Goal: Find specific page/section: Find specific page/section

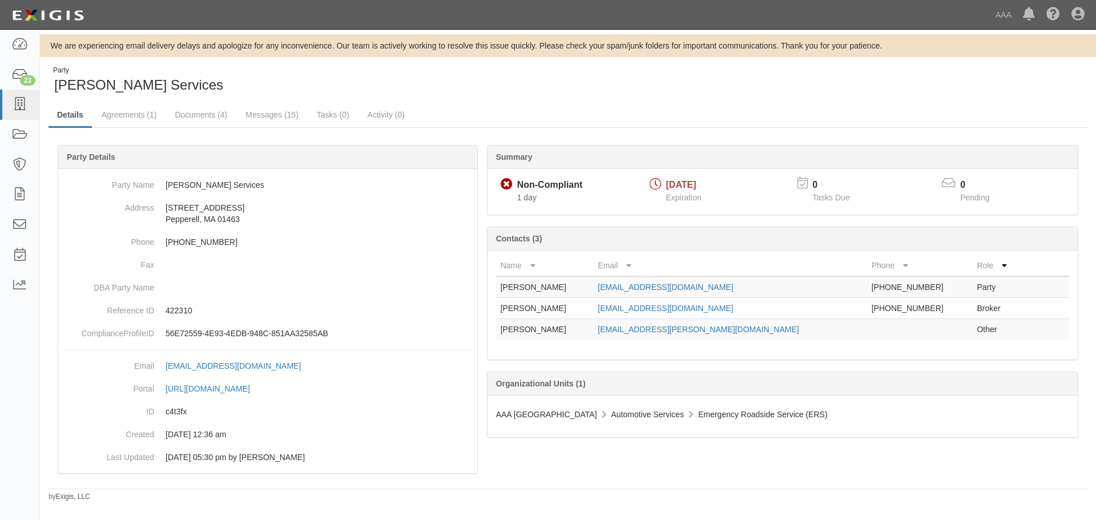
click at [402, 90] on div "Party L H Morine Services" at bounding box center [304, 80] width 511 height 29
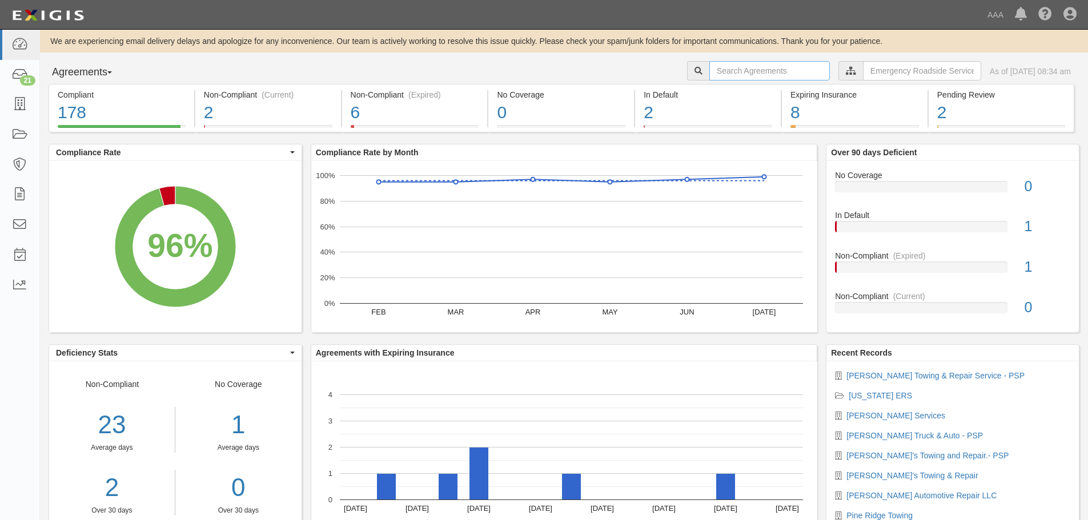
click at [729, 75] on input "text" at bounding box center [769, 70] width 120 height 19
type input "D1"
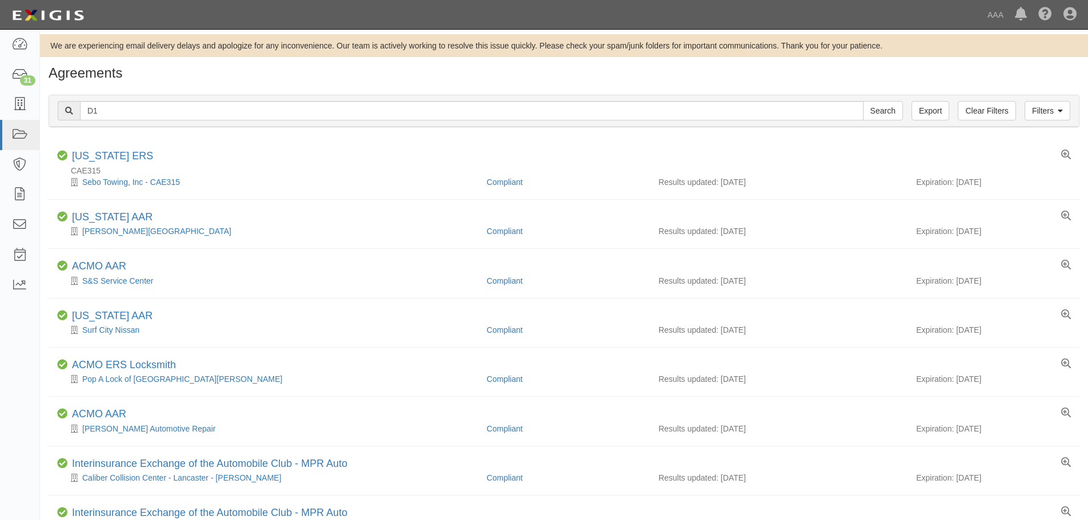
click at [186, 122] on div "Filters Clear Filters Export D1 Search Filters" at bounding box center [563, 110] width 1029 height 31
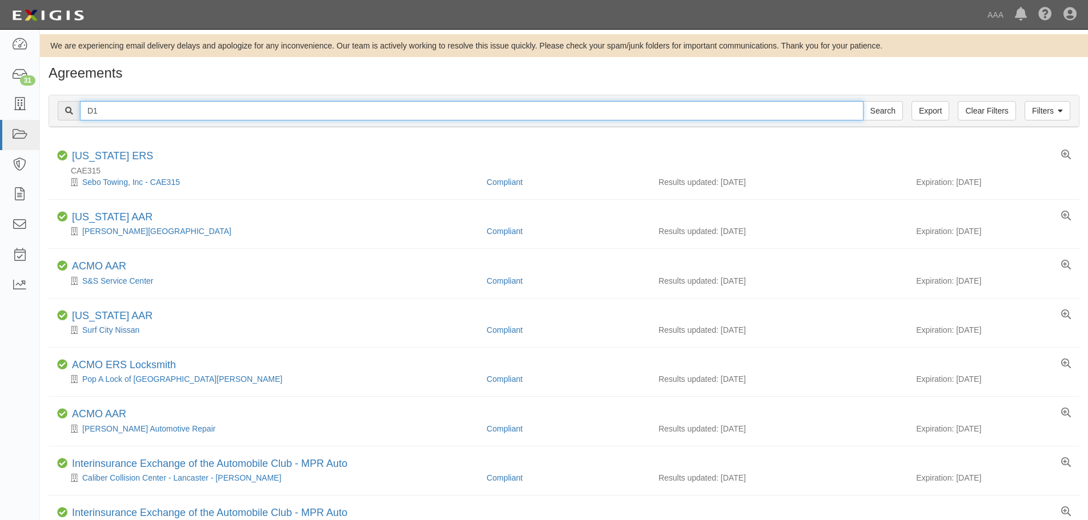
click at [186, 106] on input "D1" at bounding box center [471, 110] width 783 height 19
type input "D1 Towing & recovery"
click at [863, 101] on input "Search" at bounding box center [883, 110] width 40 height 19
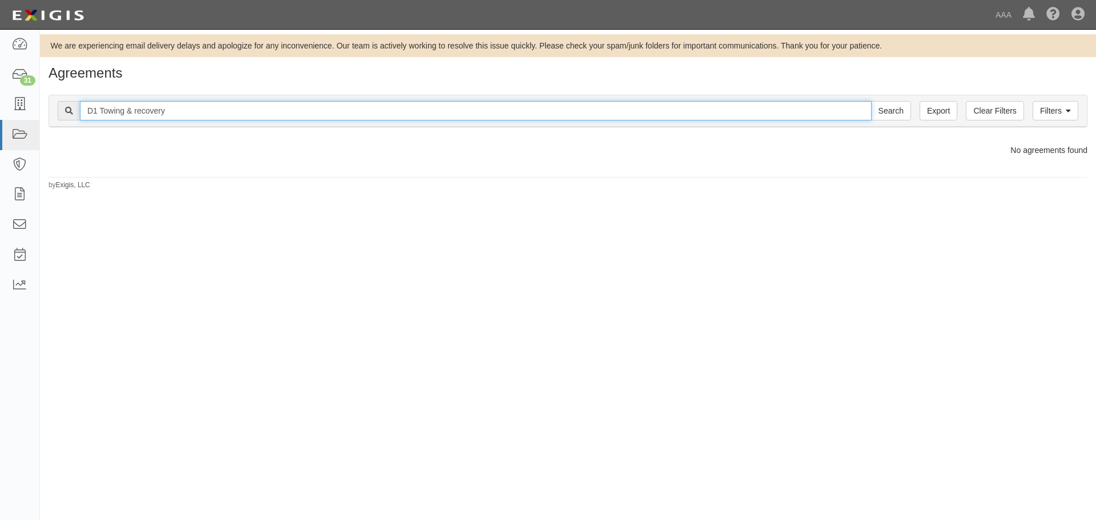
click at [182, 114] on input "D1 Towing & recovery" at bounding box center [476, 110] width 792 height 19
type input "D1 Towing"
click at [871, 101] on input "Search" at bounding box center [891, 110] width 40 height 19
click at [202, 113] on input "D1 Towing" at bounding box center [476, 110] width 792 height 19
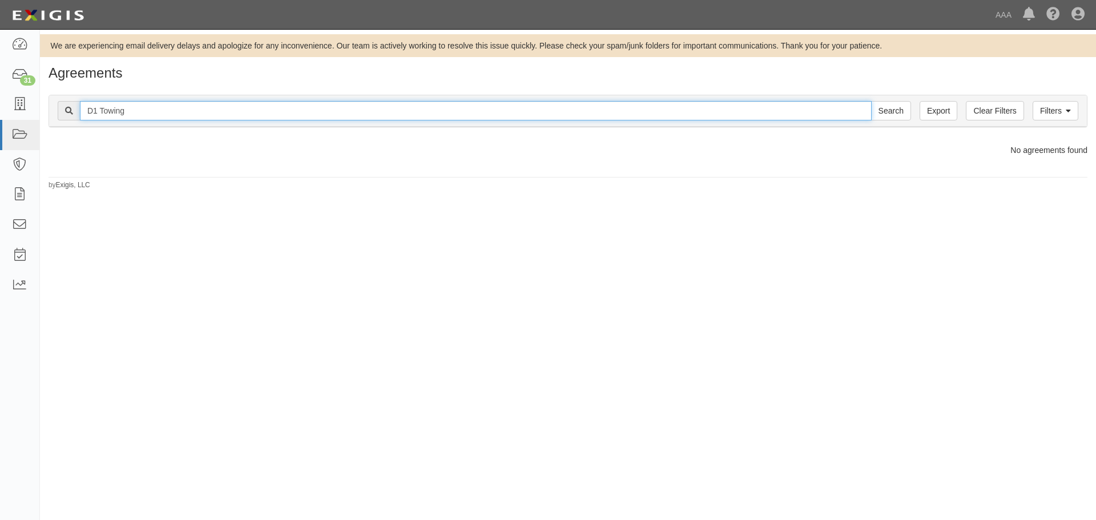
click at [202, 113] on input "D1 Towing" at bounding box center [476, 110] width 792 height 19
click at [871, 101] on input "Search" at bounding box center [891, 110] width 40 height 19
click at [130, 111] on input "425983" at bounding box center [476, 110] width 792 height 19
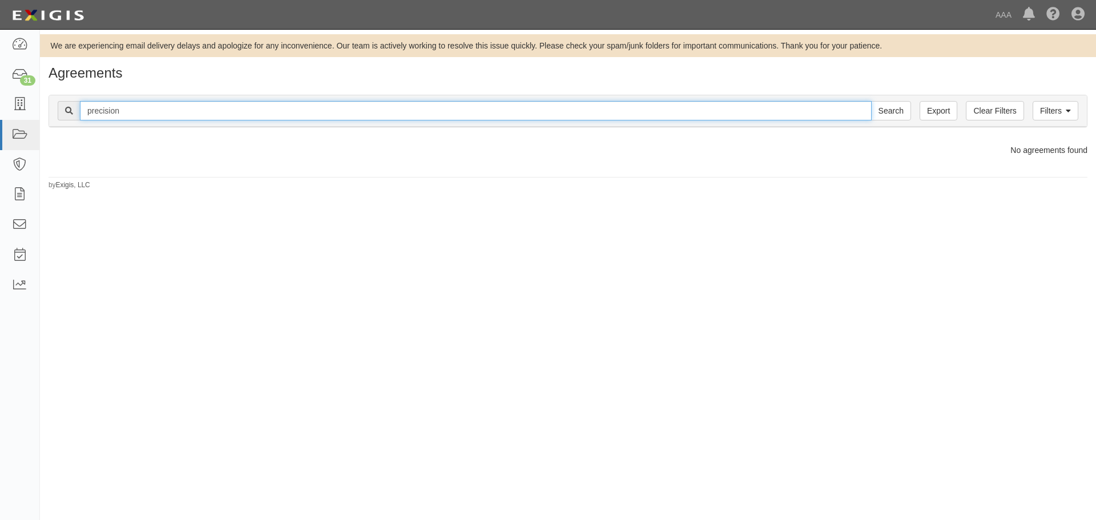
type input "precision"
click at [871, 101] on input "Search" at bounding box center [891, 110] width 40 height 19
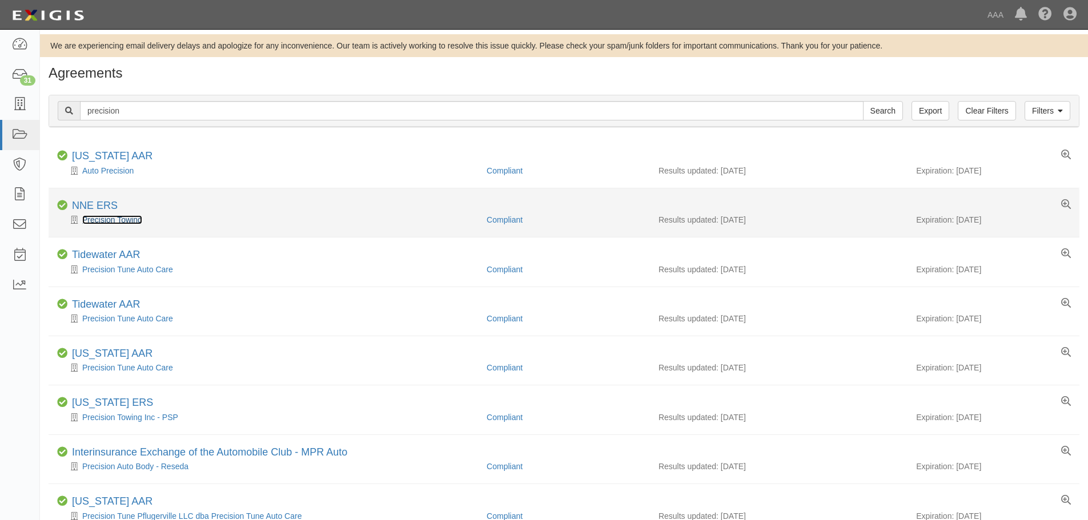
click at [111, 219] on link "Precision Towing" at bounding box center [112, 219] width 60 height 9
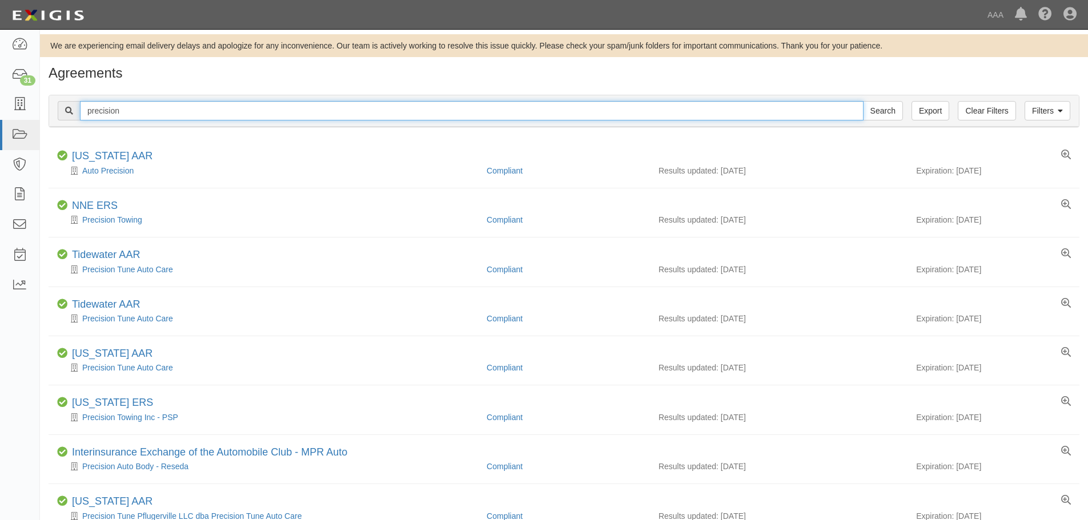
click at [126, 114] on input "precision" at bounding box center [471, 110] width 783 height 19
click at [126, 113] on input "precision" at bounding box center [471, 110] width 783 height 19
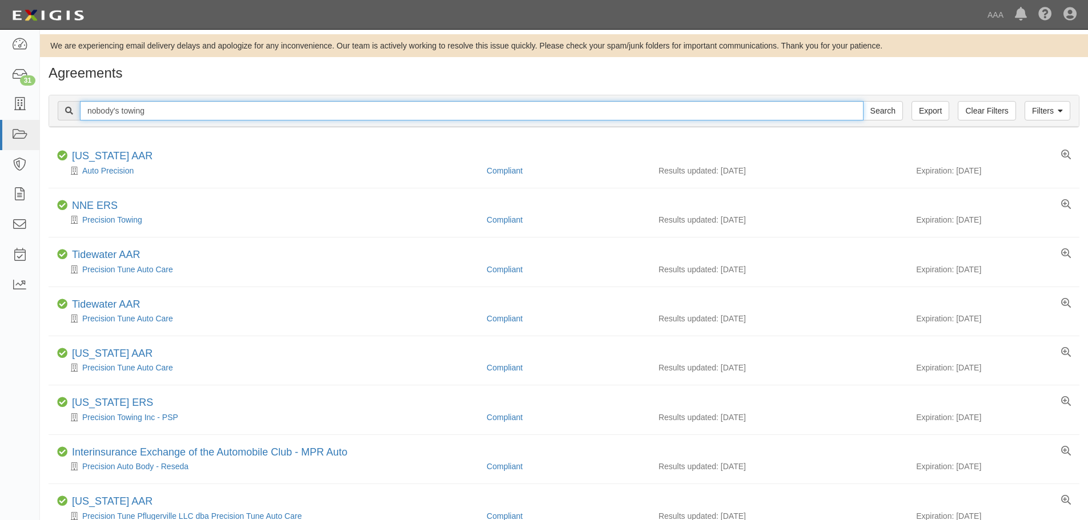
type input "nobody's towing"
click at [863, 101] on input "Search" at bounding box center [883, 110] width 40 height 19
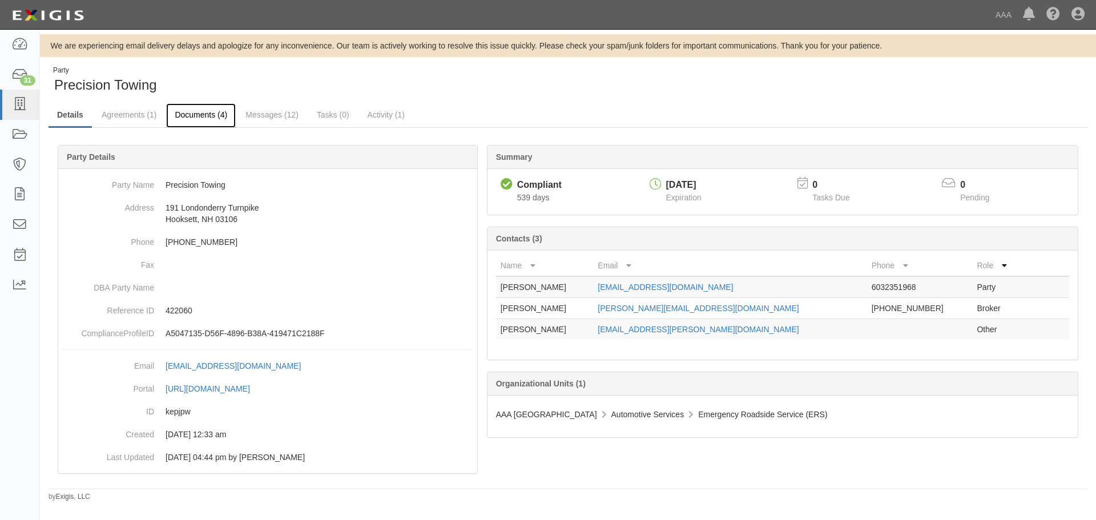
click at [189, 120] on link "Documents (4)" at bounding box center [201, 115] width 70 height 25
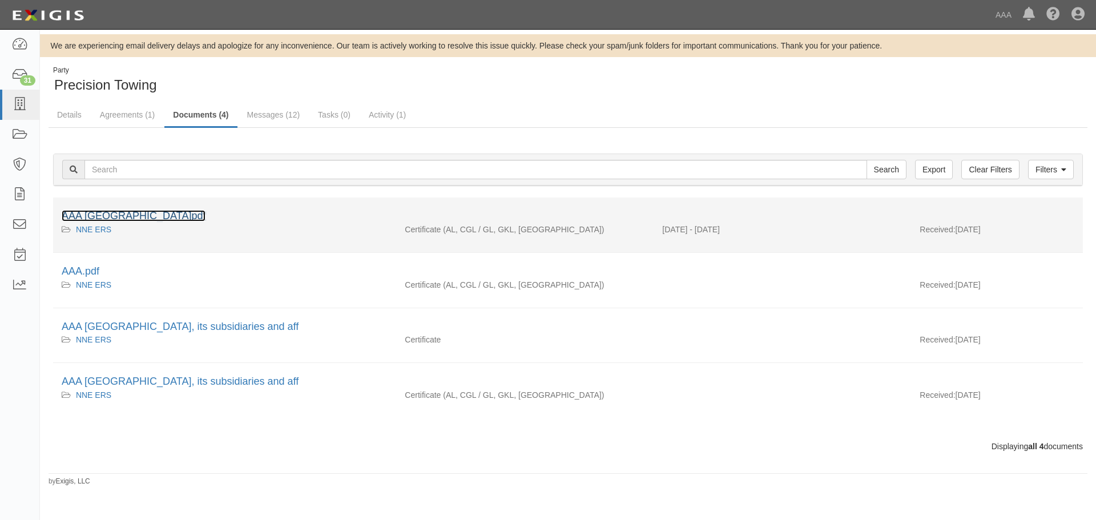
click at [118, 215] on link "AAA [GEOGRAPHIC_DATA]pdf" at bounding box center [134, 215] width 144 height 11
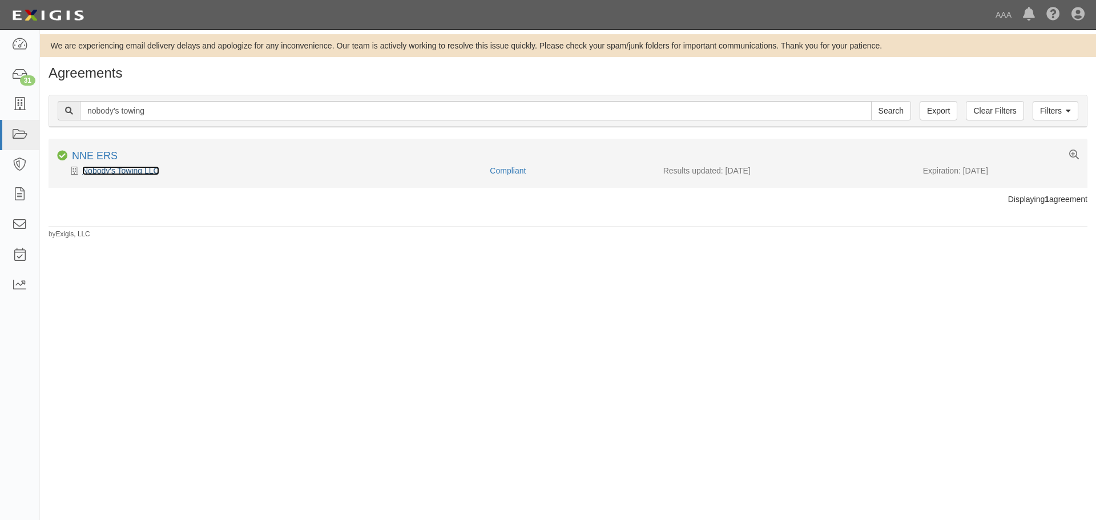
click at [134, 170] on link "Nobody's Towing LLC" at bounding box center [120, 170] width 77 height 9
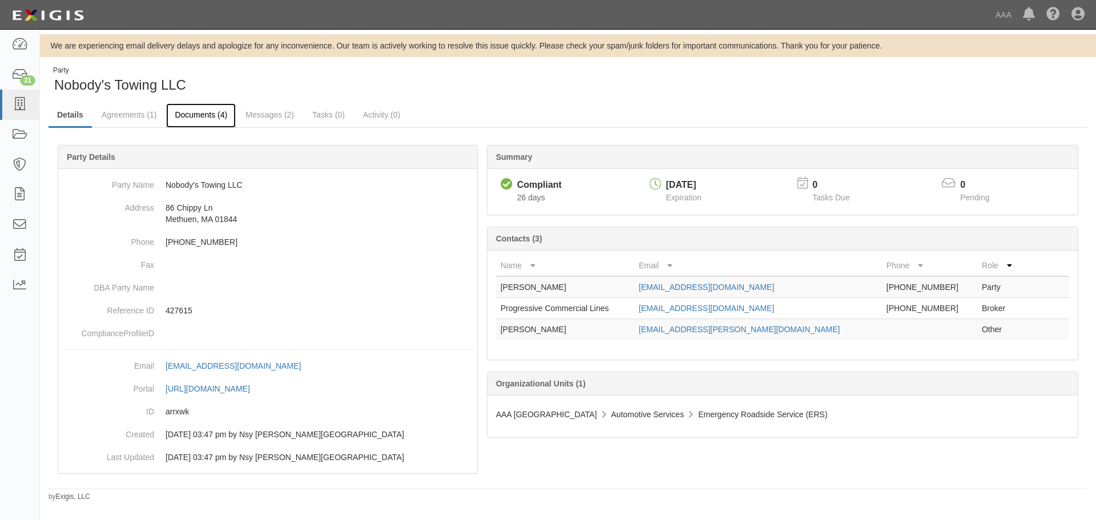
click at [195, 107] on link "Documents (4)" at bounding box center [201, 115] width 70 height 25
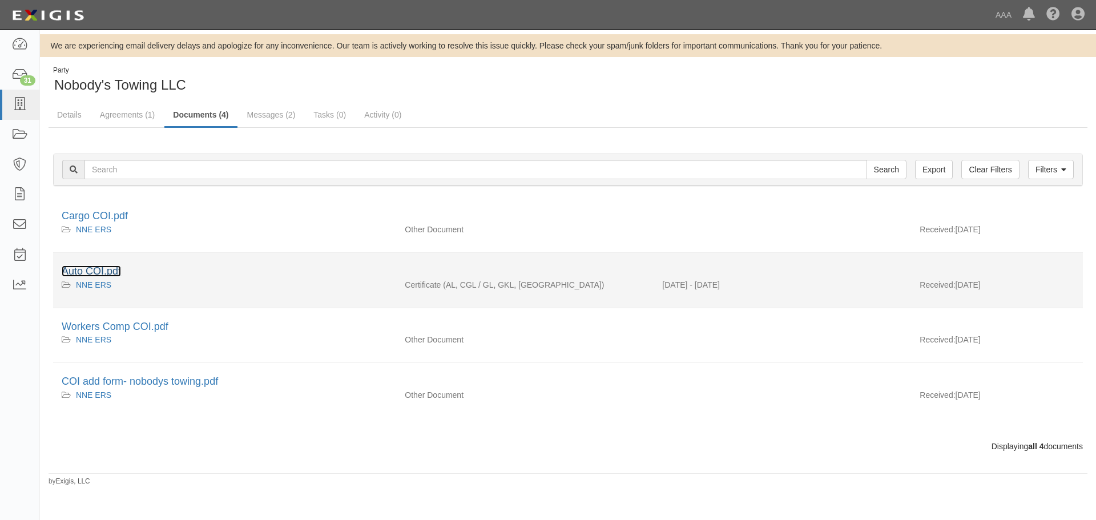
click at [109, 265] on link "Auto COI.pdf" at bounding box center [91, 270] width 59 height 11
